Goal: Find specific page/section: Find specific page/section

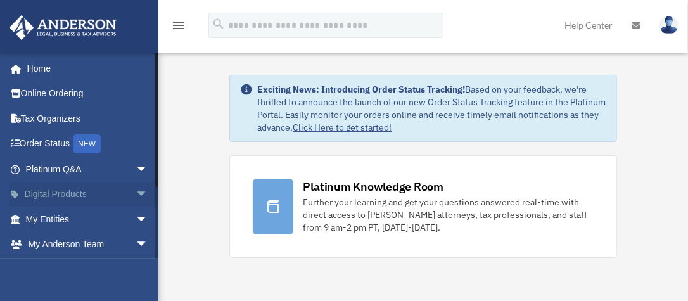
click at [136, 196] on span "arrow_drop_down" at bounding box center [148, 195] width 25 height 26
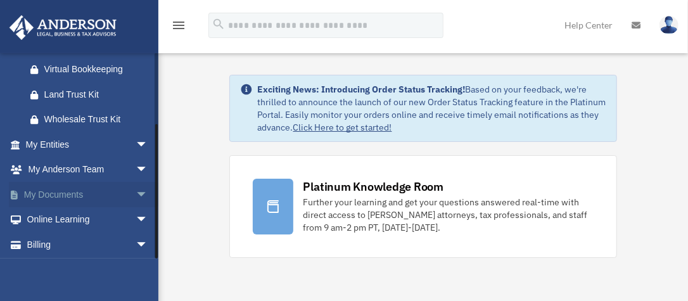
scroll to position [200, 0]
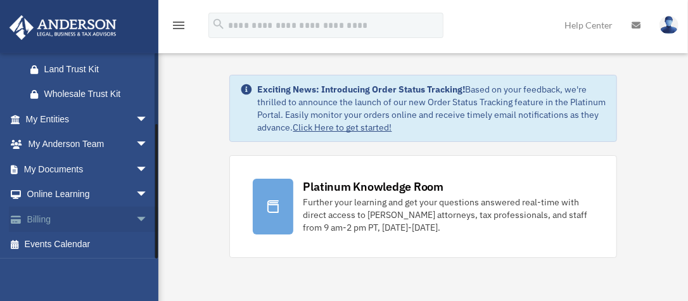
click at [136, 215] on span "arrow_drop_down" at bounding box center [148, 219] width 25 height 26
click at [111, 241] on link "$ Open Invoices" at bounding box center [92, 245] width 149 height 26
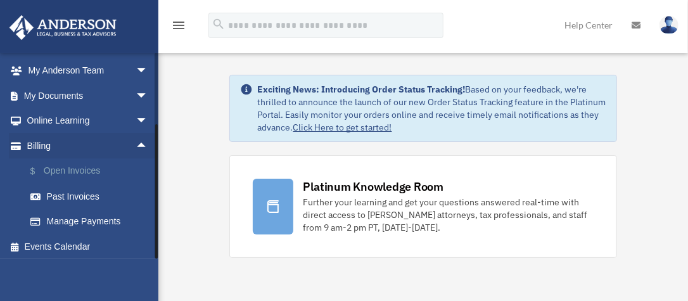
scroll to position [276, 0]
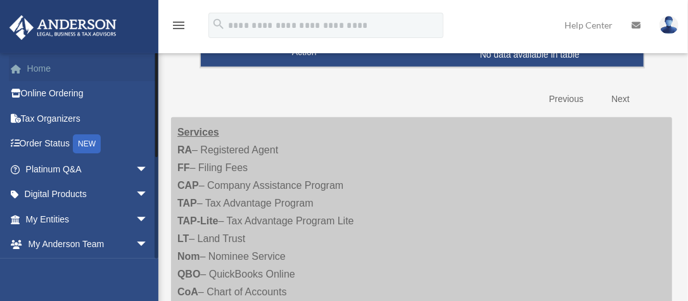
click at [56, 68] on link "Home" at bounding box center [88, 68] width 158 height 25
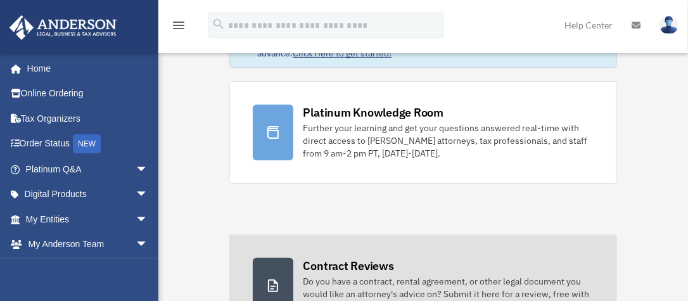
scroll to position [58, 0]
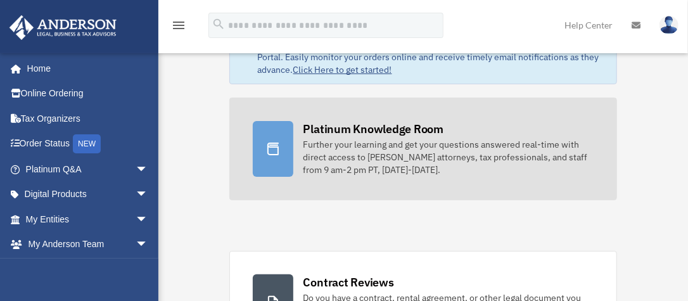
click at [327, 137] on div "Platinum Knowledge Room" at bounding box center [373, 129] width 141 height 16
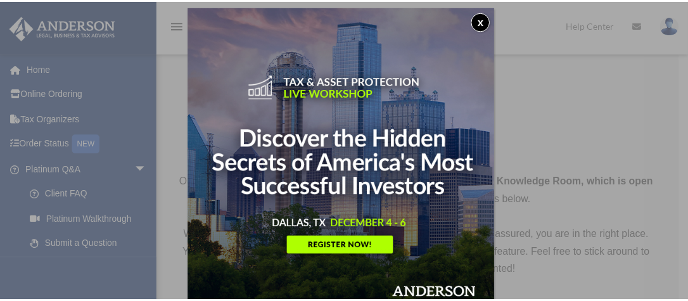
scroll to position [6, 0]
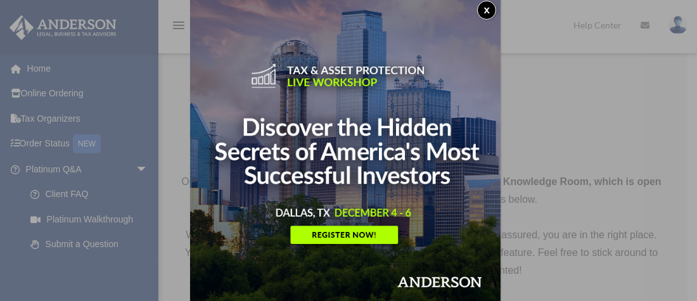
click at [485, 11] on button "x" at bounding box center [486, 10] width 19 height 19
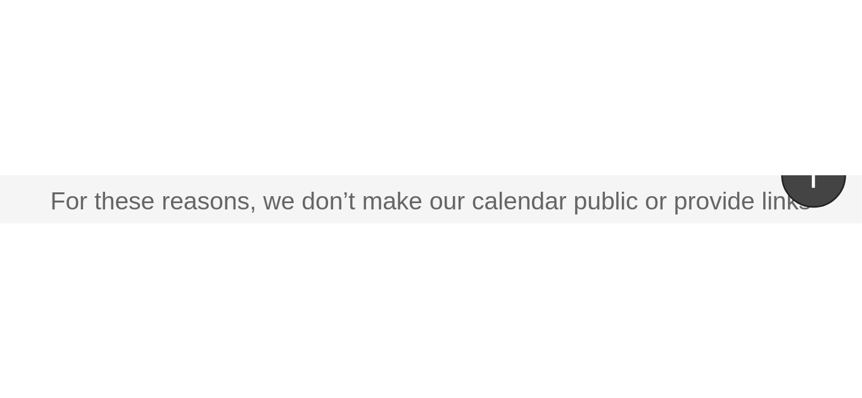
scroll to position [690, 0]
